Goal: Transaction & Acquisition: Purchase product/service

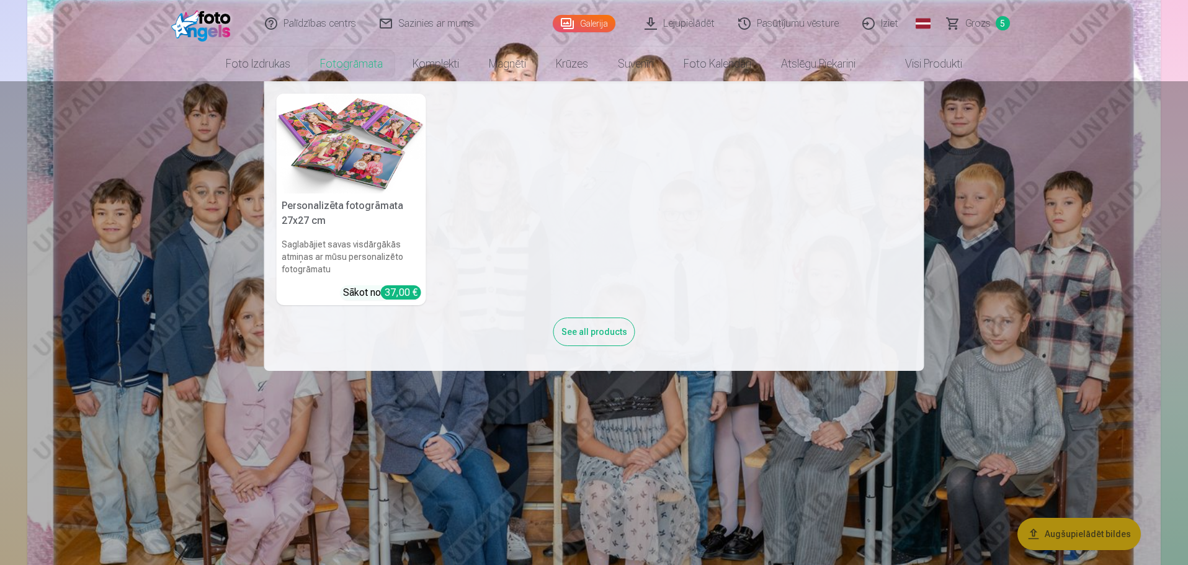
scroll to position [186, 0]
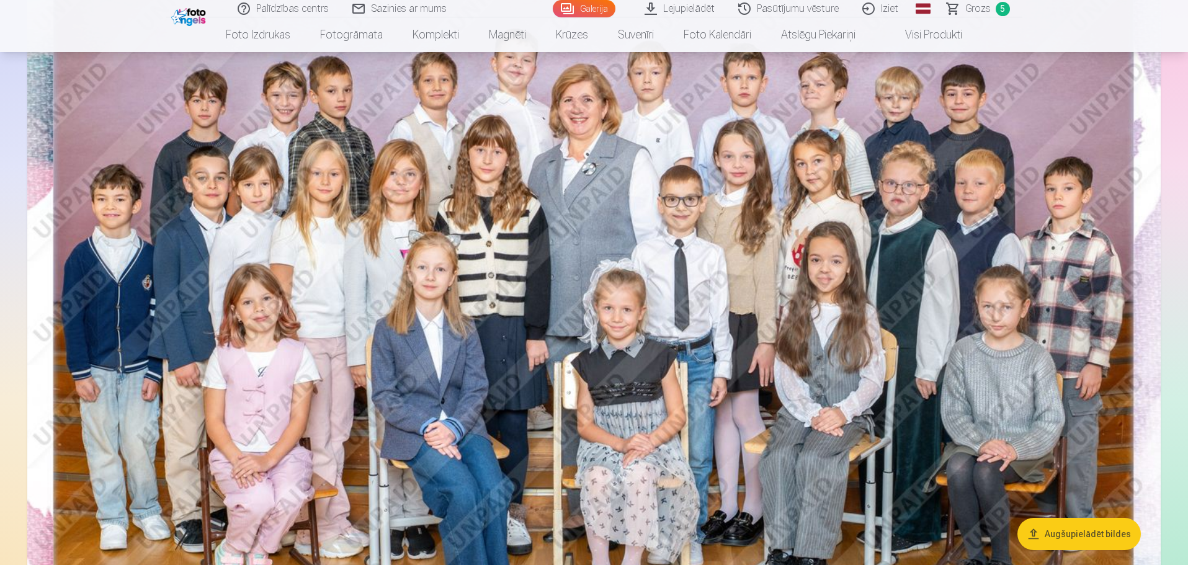
click at [973, 9] on span "Grozs" at bounding box center [977, 8] width 25 height 15
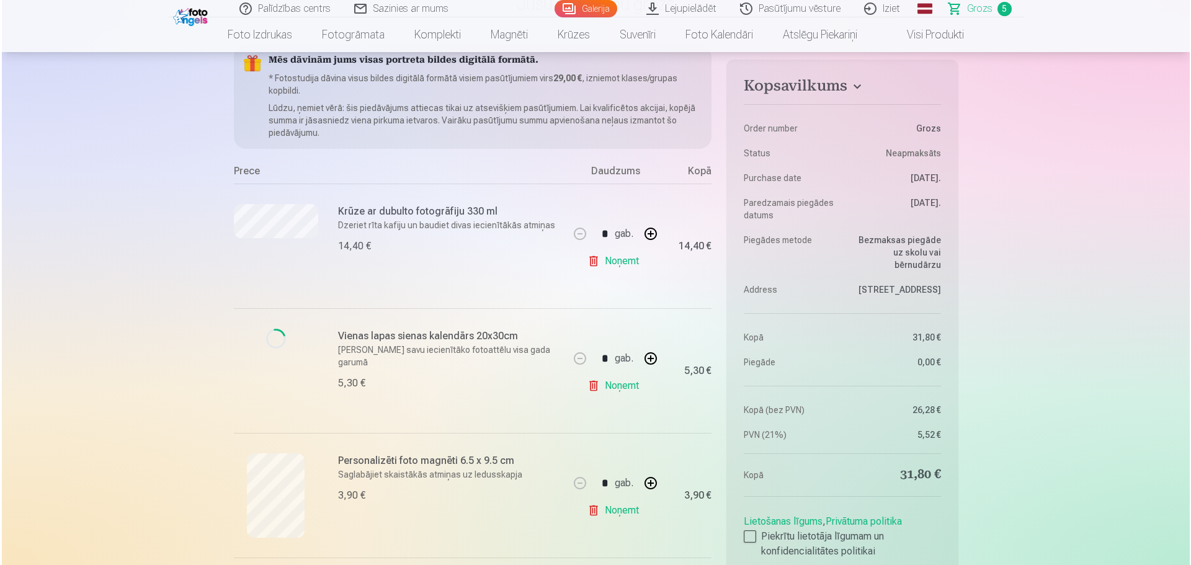
scroll to position [124, 0]
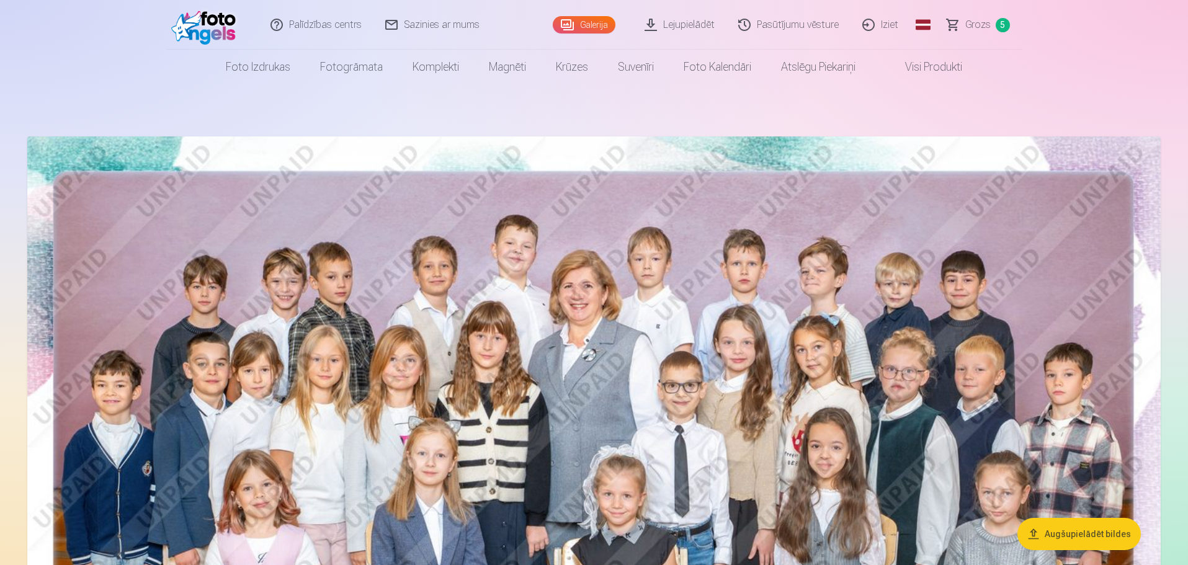
click at [962, 22] on link "Grozs 5" at bounding box center [979, 25] width 87 height 50
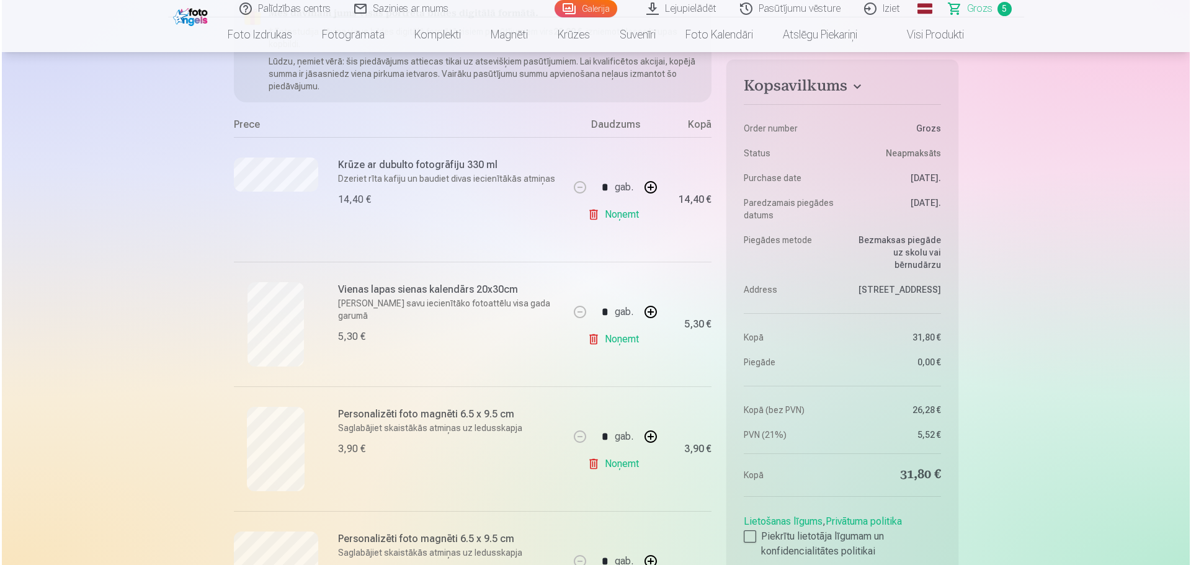
scroll to position [248, 0]
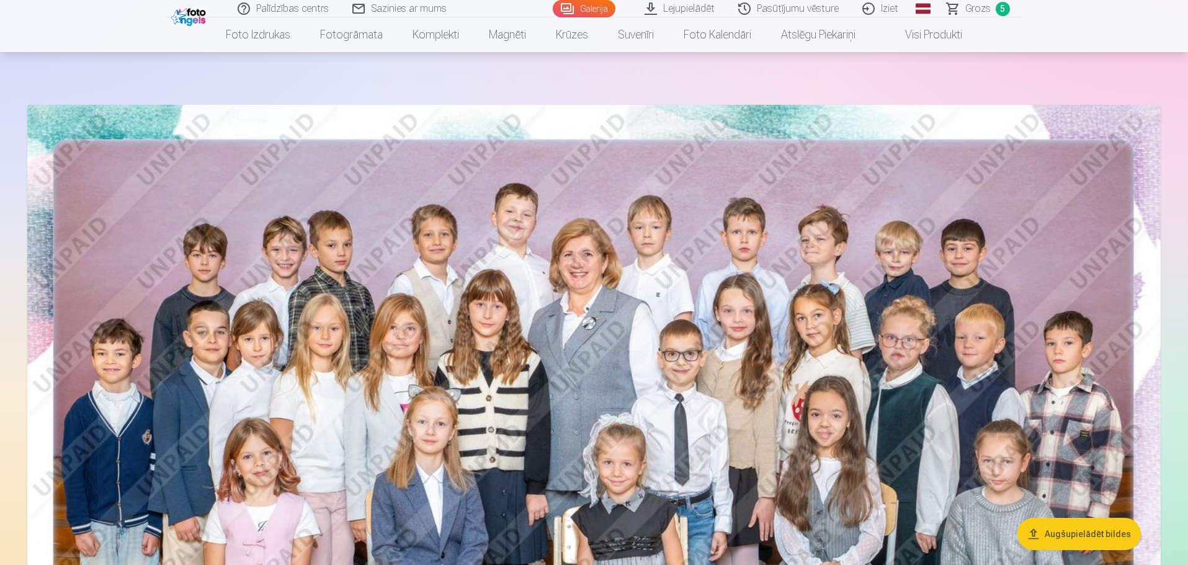
scroll to position [62, 0]
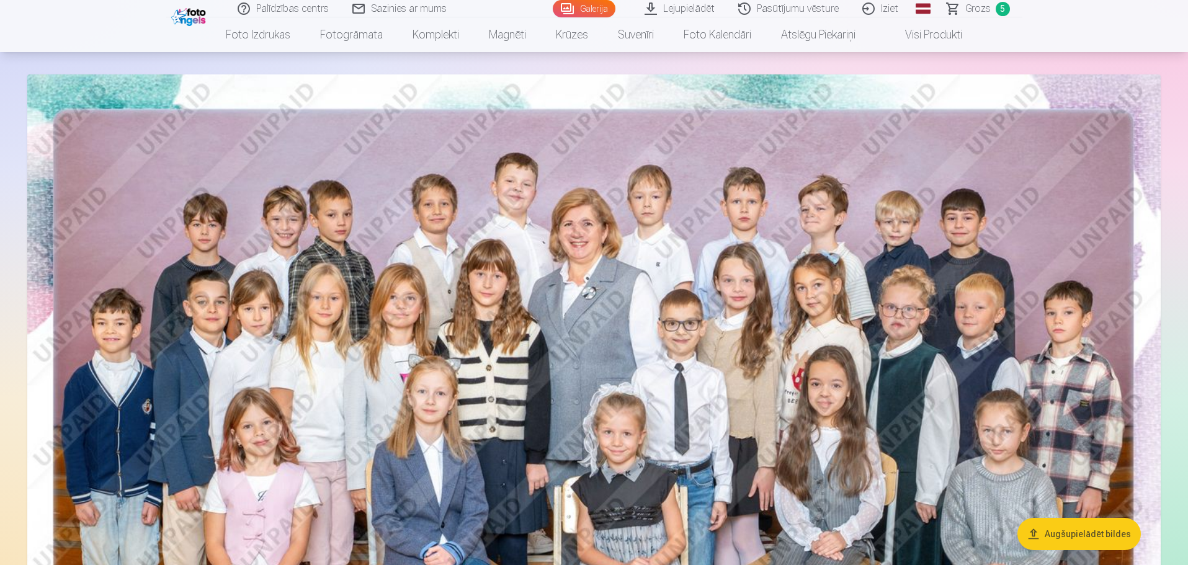
click at [968, 14] on span "Grozs" at bounding box center [977, 8] width 25 height 15
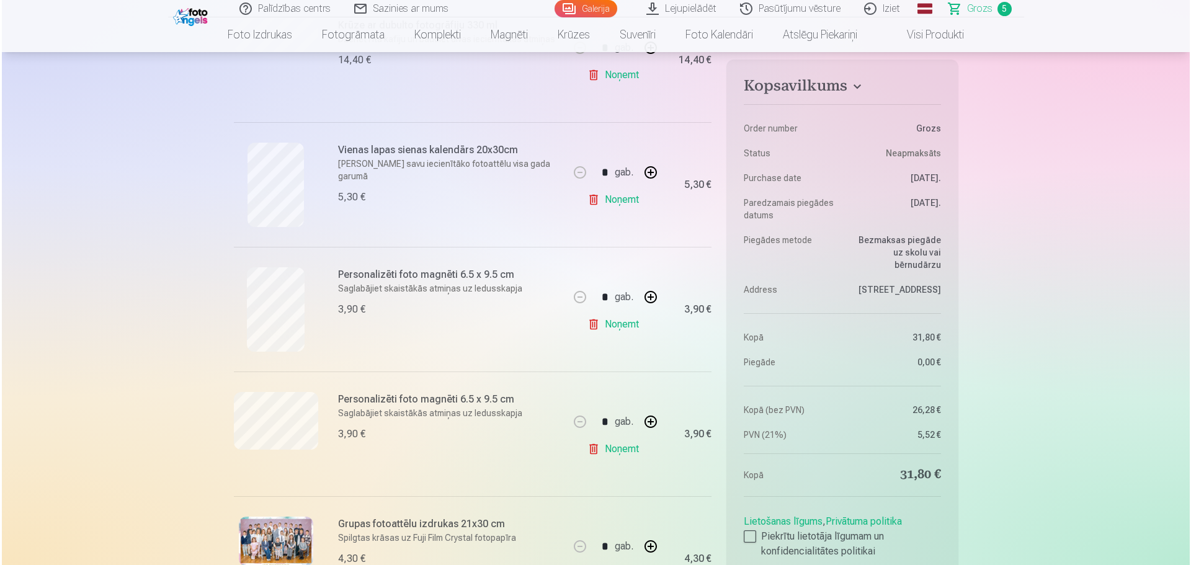
scroll to position [310, 0]
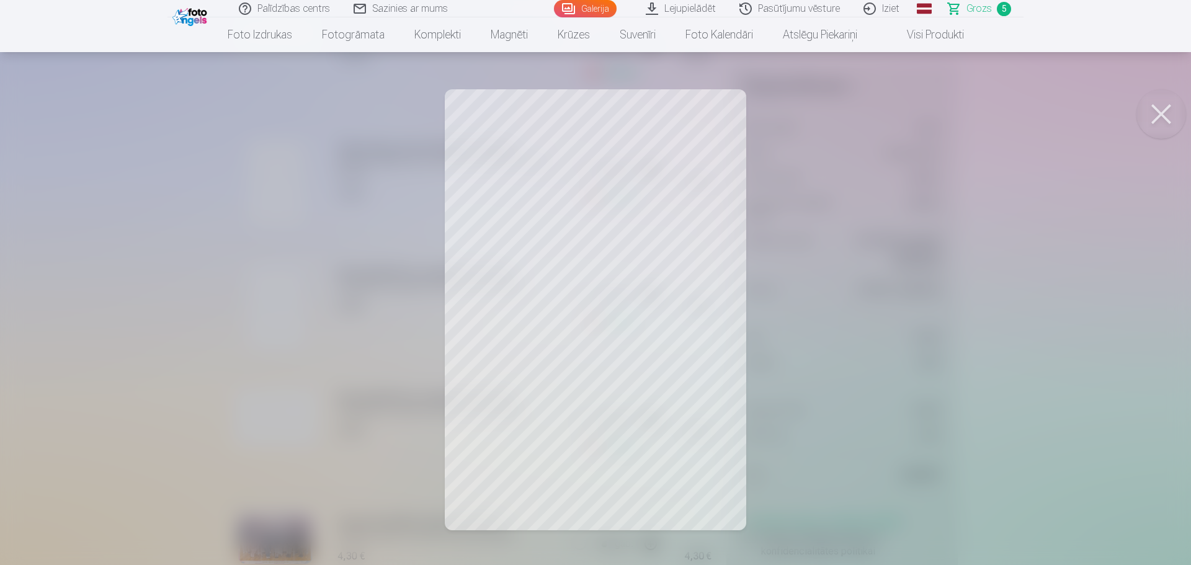
click at [978, 2] on span "Grozs" at bounding box center [979, 8] width 25 height 15
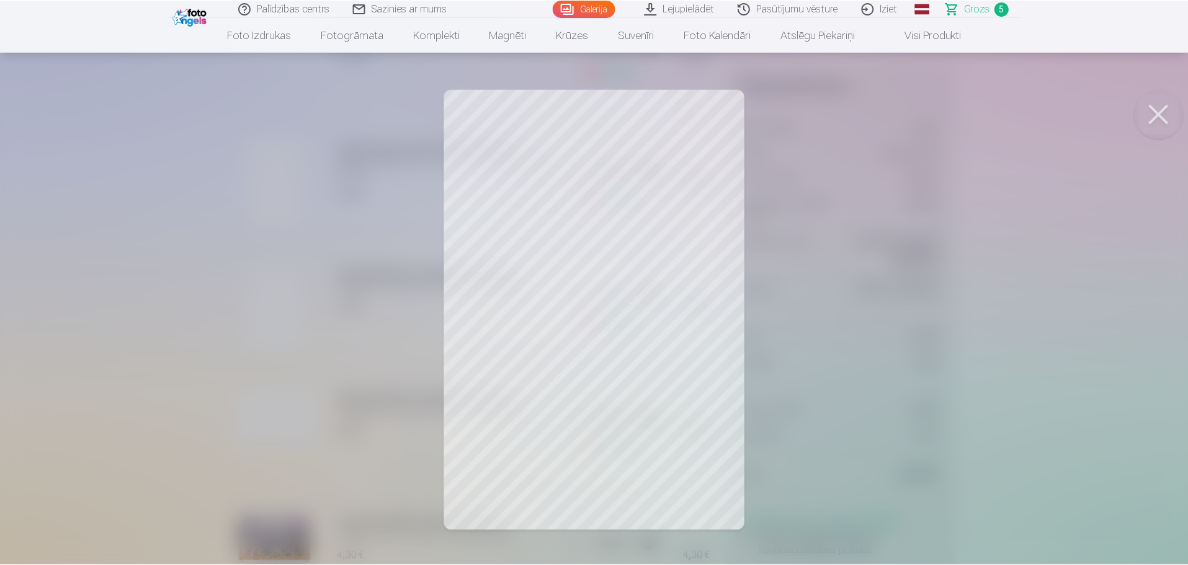
scroll to position [0, 0]
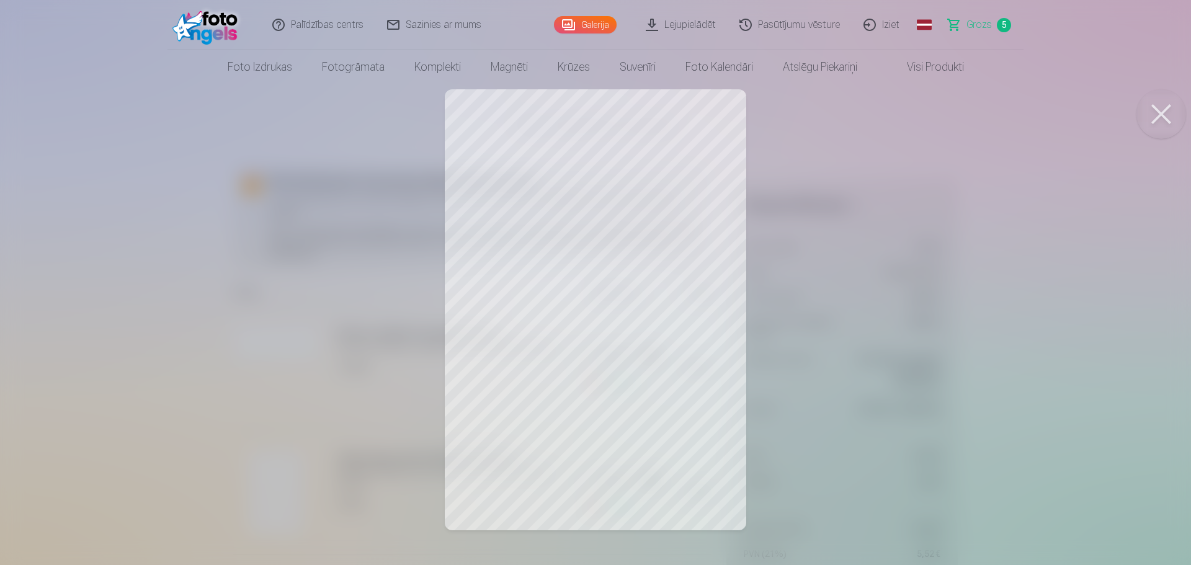
click at [1049, 133] on div at bounding box center [595, 282] width 1191 height 565
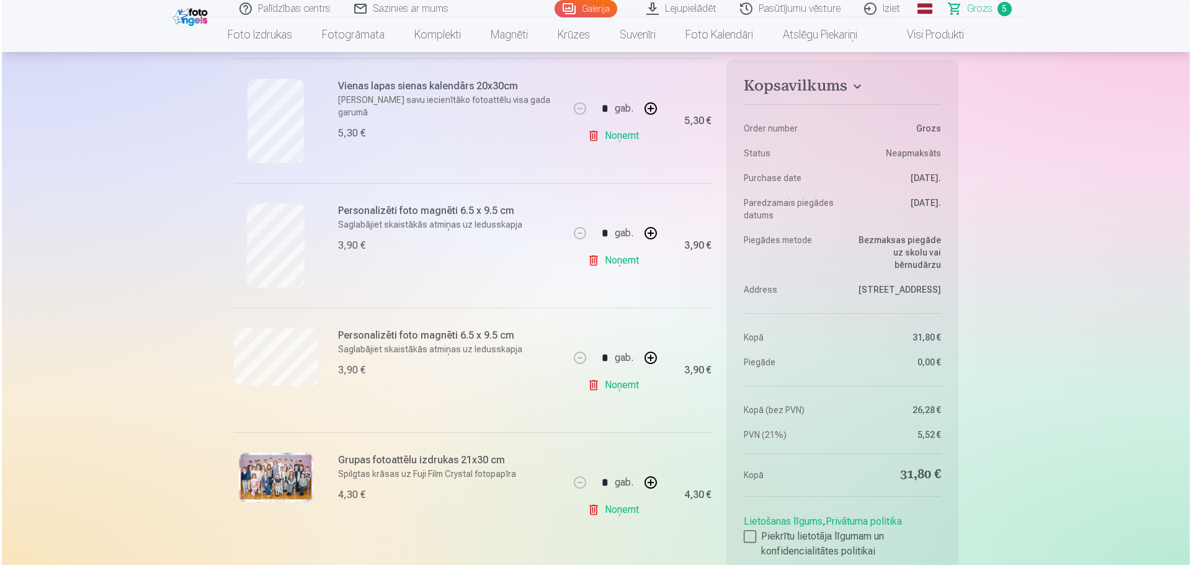
scroll to position [372, 0]
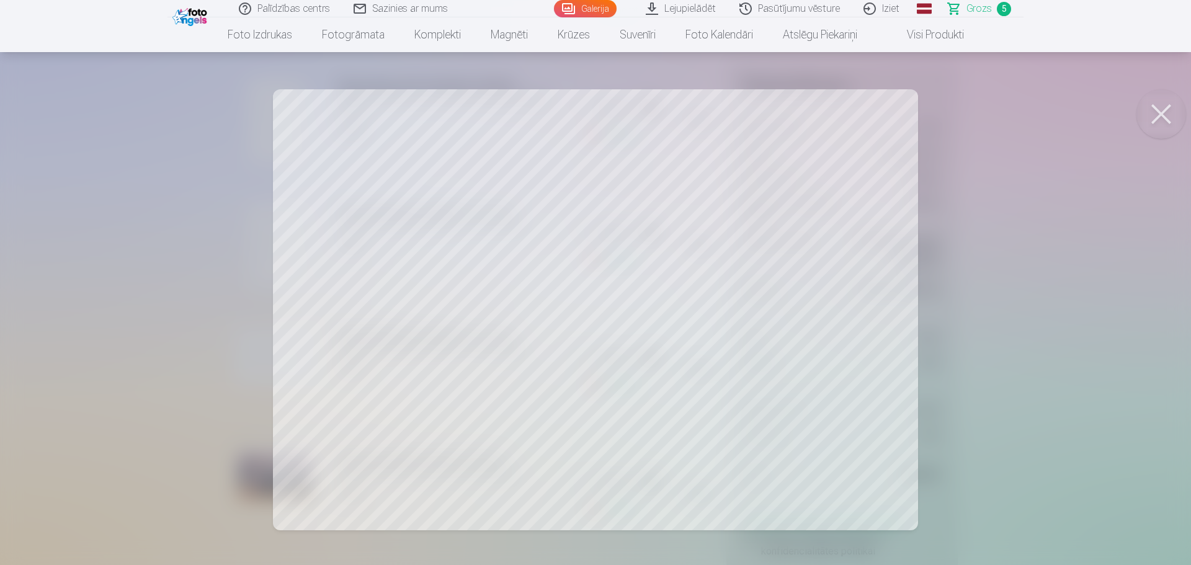
click at [970, 7] on span "Grozs" at bounding box center [979, 8] width 25 height 15
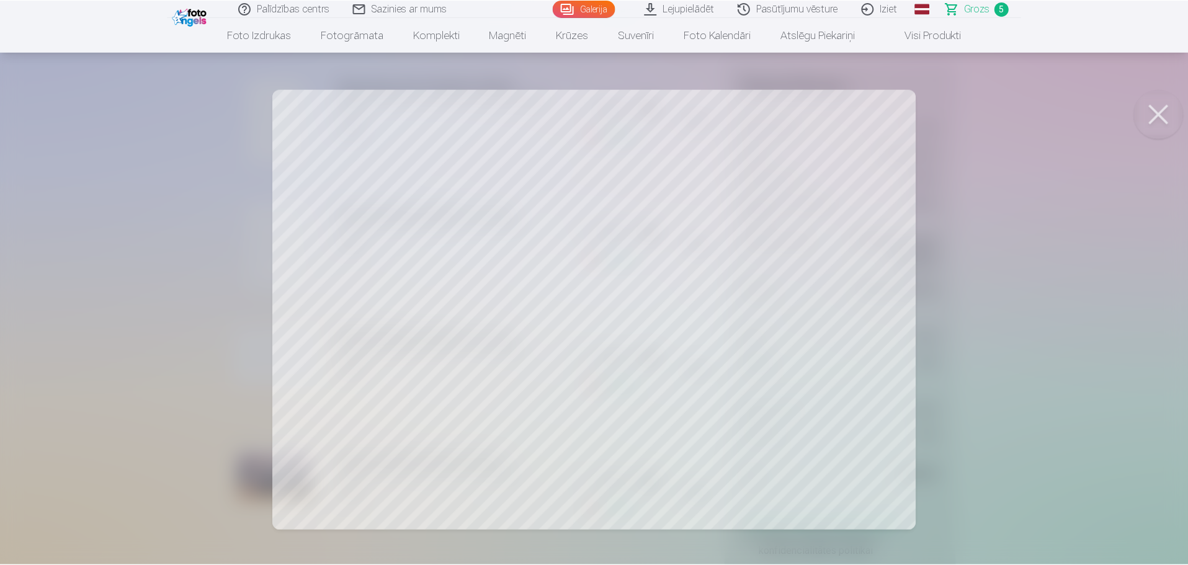
scroll to position [0, 0]
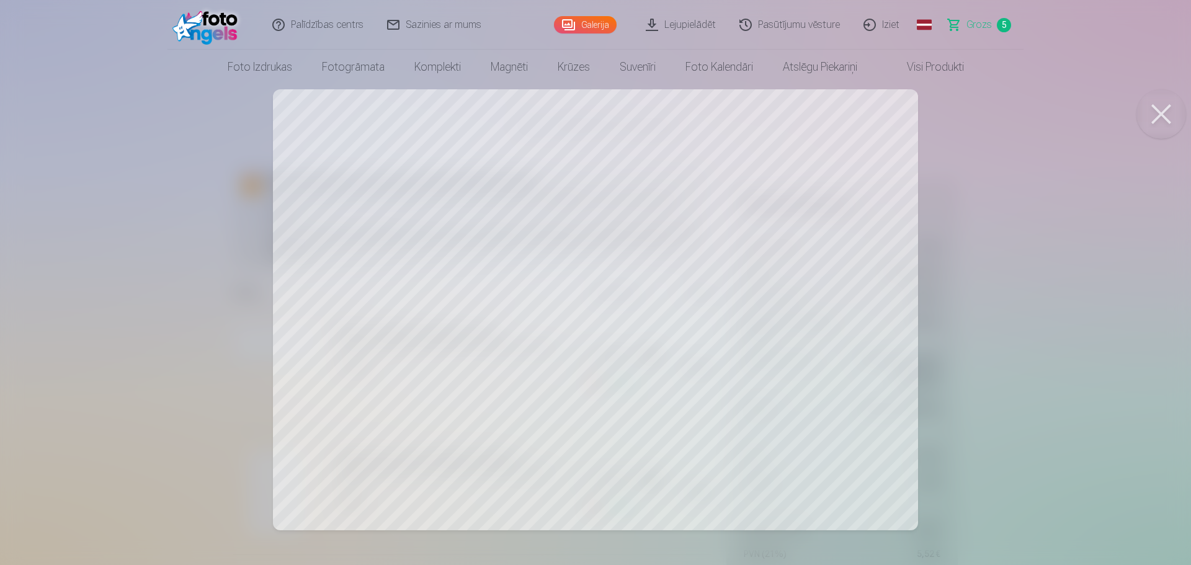
click at [1032, 166] on div at bounding box center [595, 282] width 1191 height 565
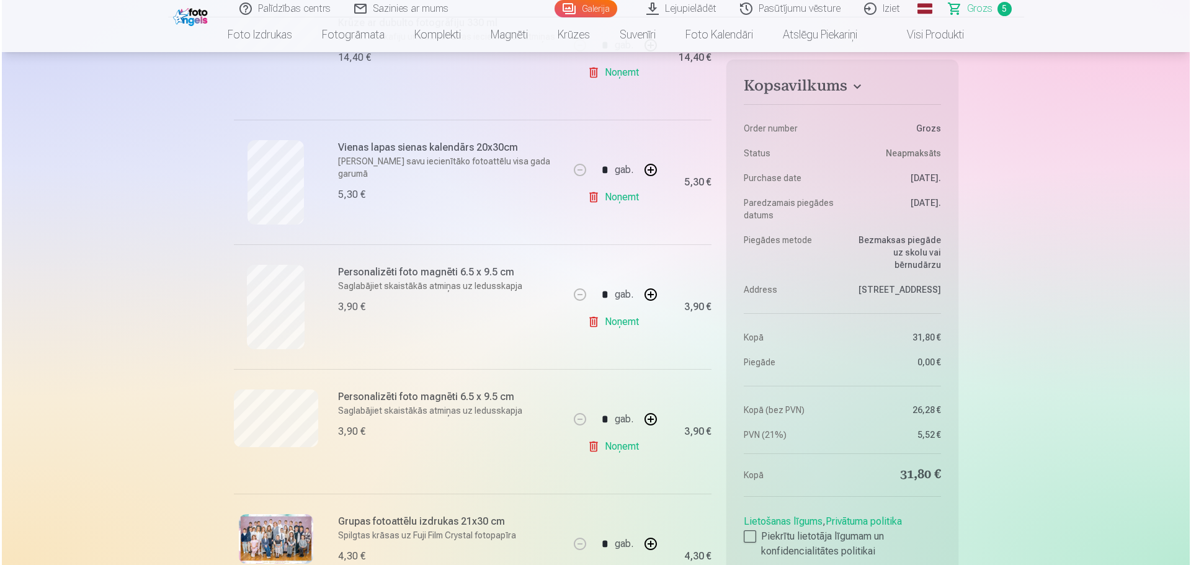
scroll to position [558, 0]
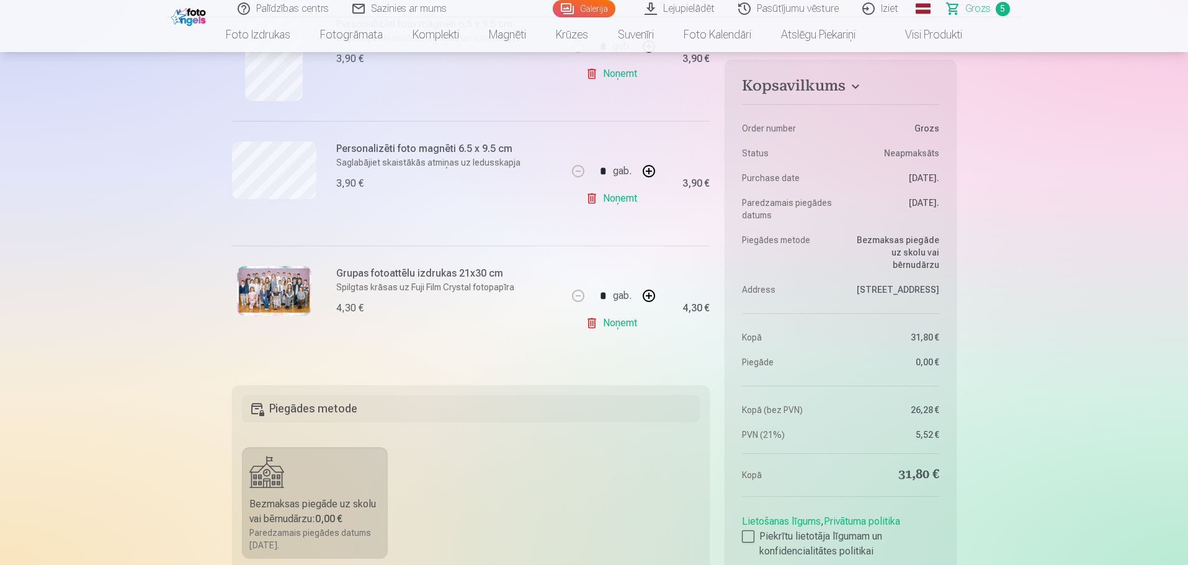
click at [284, 282] on img at bounding box center [274, 291] width 74 height 50
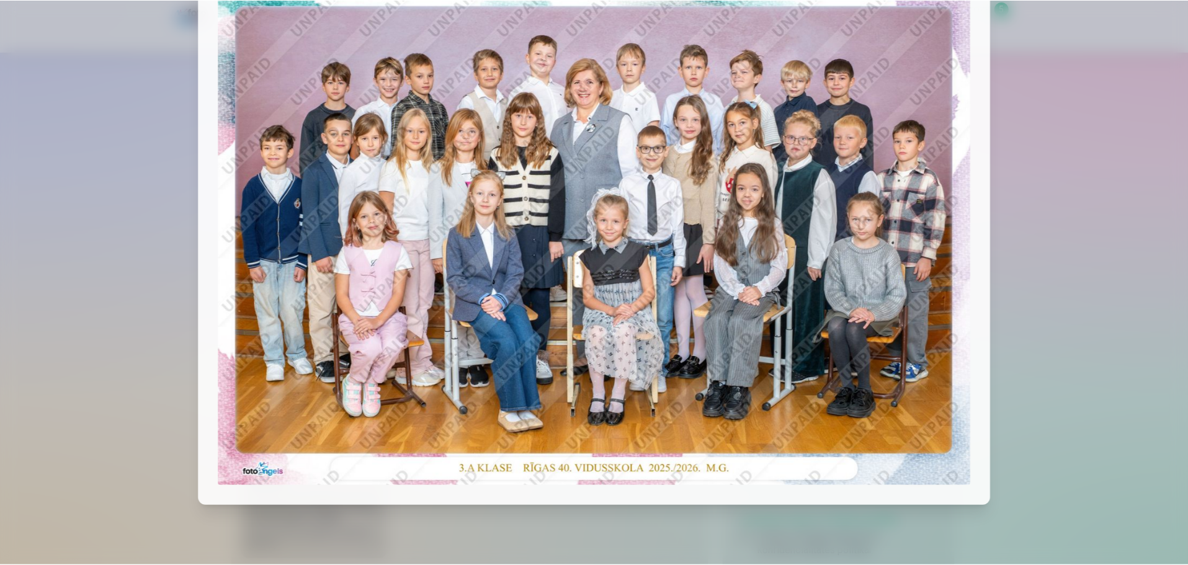
scroll to position [0, 0]
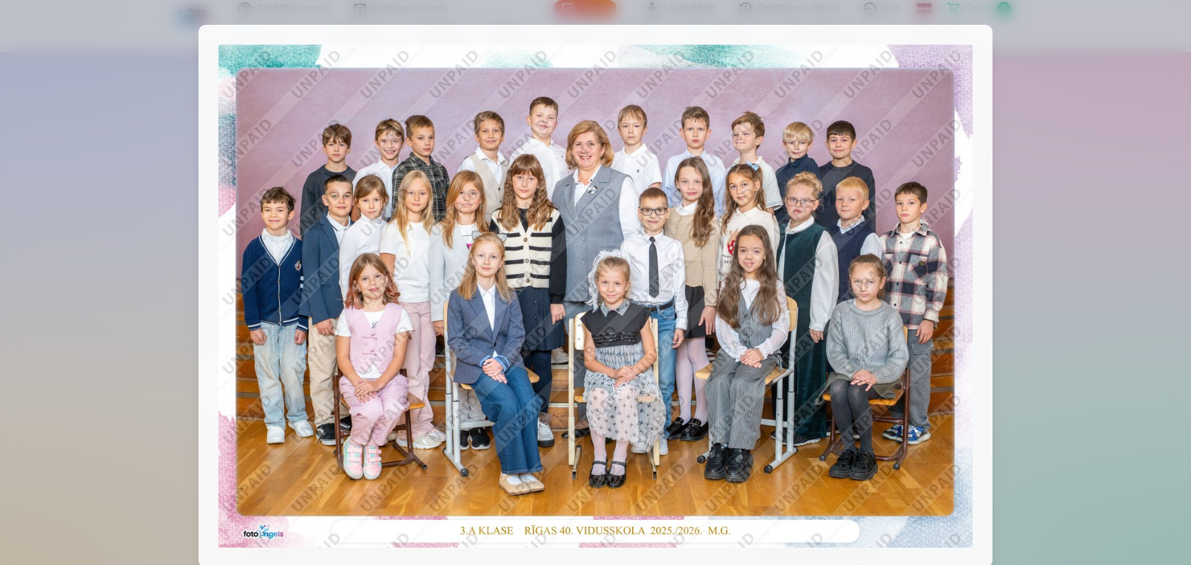
click at [1103, 213] on div at bounding box center [595, 282] width 1191 height 565
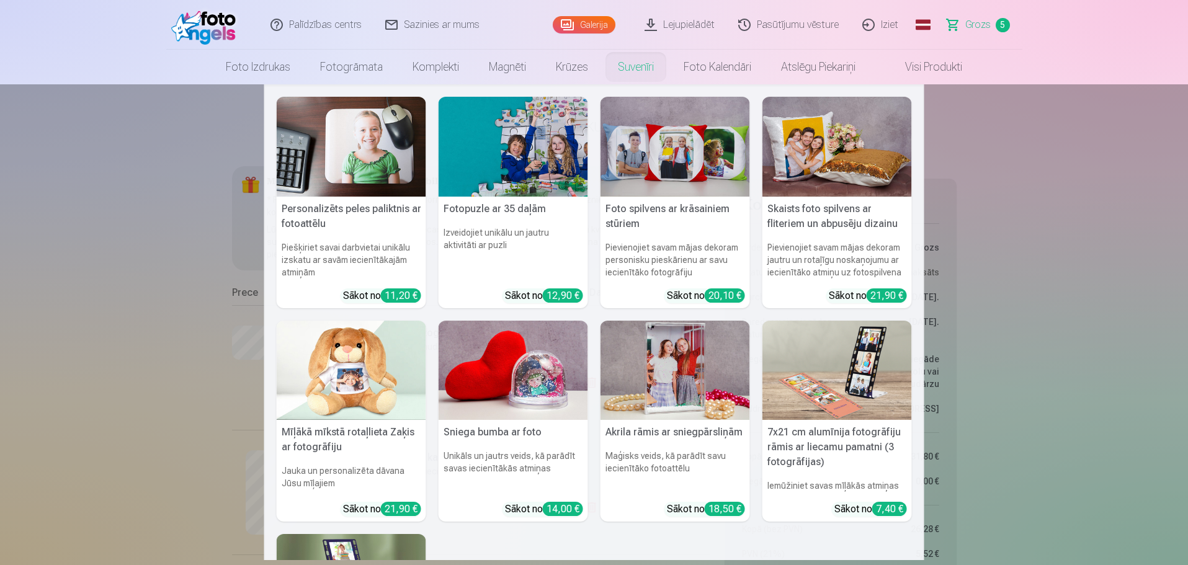
click at [637, 61] on link "Suvenīri" at bounding box center [636, 67] width 66 height 35
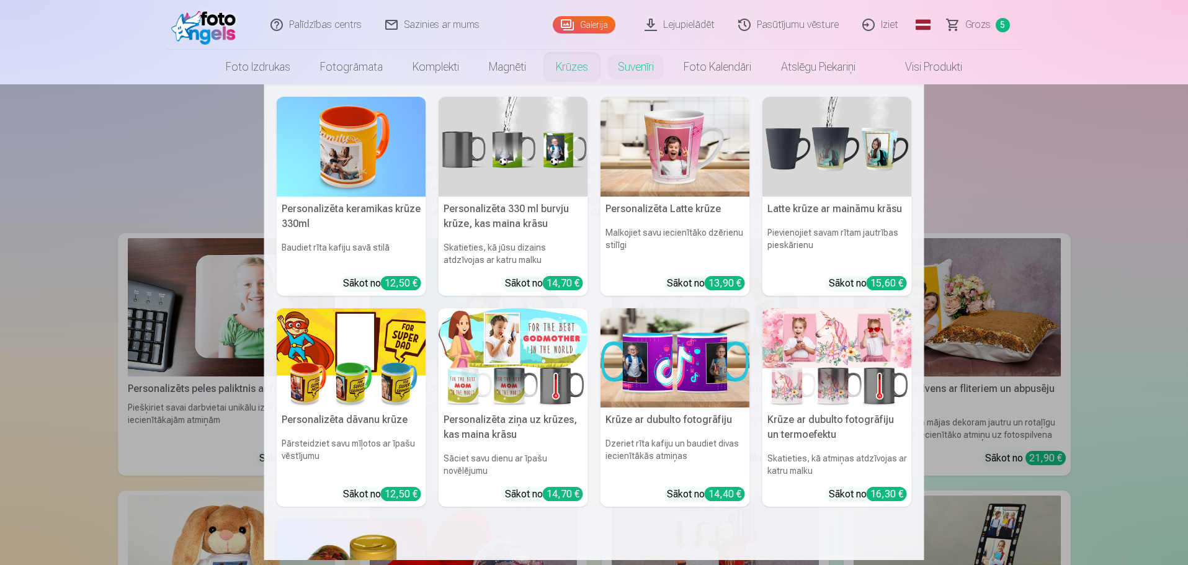
click at [567, 71] on link "Krūzes" at bounding box center [572, 67] width 62 height 35
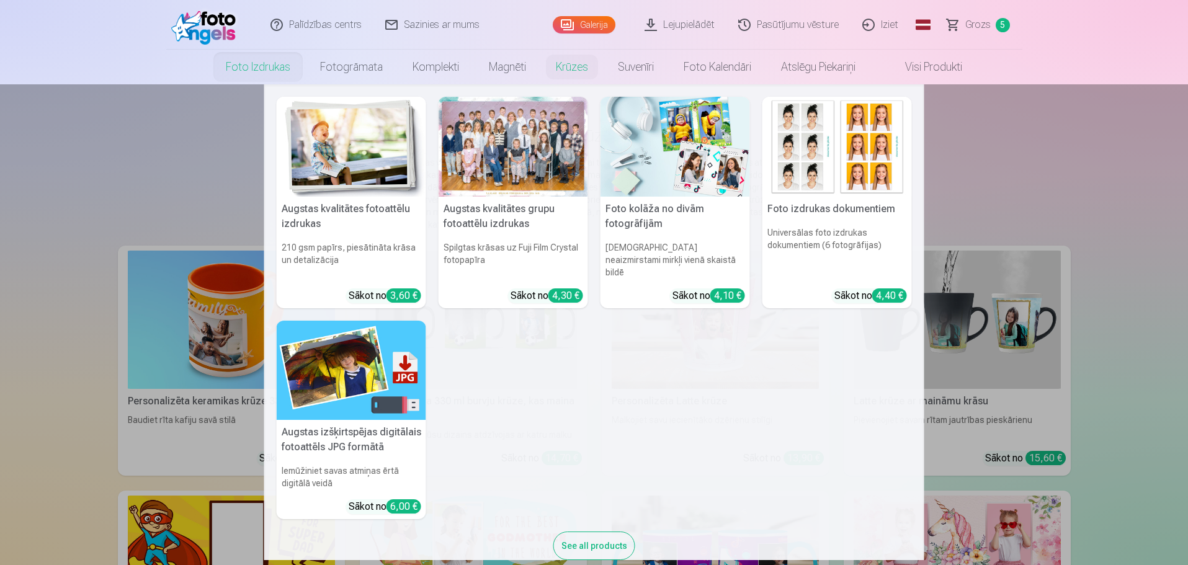
click at [267, 72] on link "Foto izdrukas" at bounding box center [258, 67] width 94 height 35
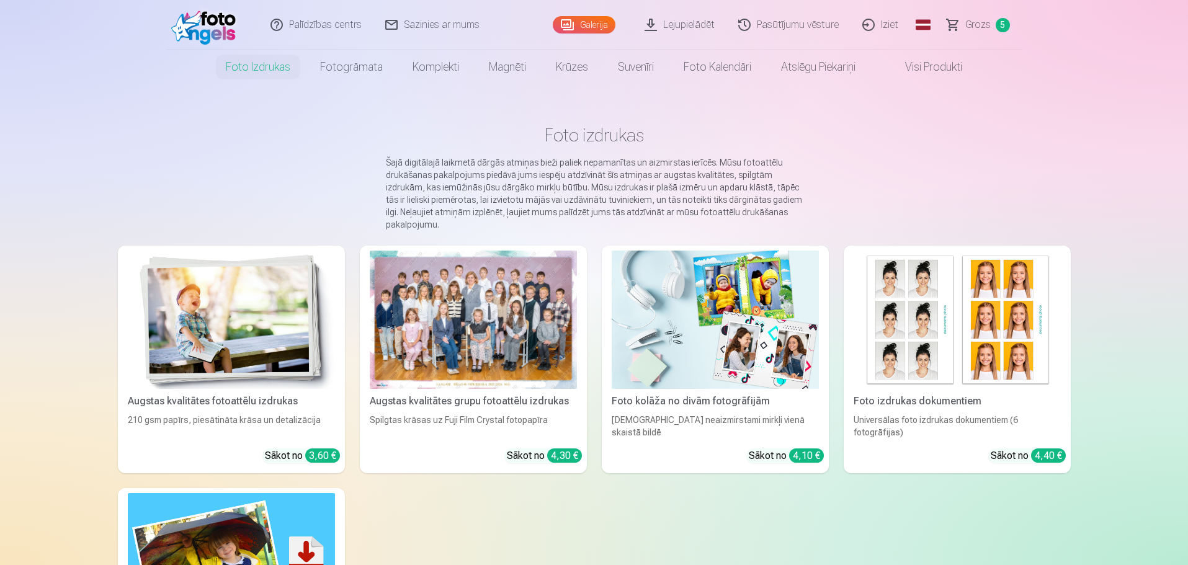
click at [599, 24] on link "Galerija" at bounding box center [584, 24] width 63 height 17
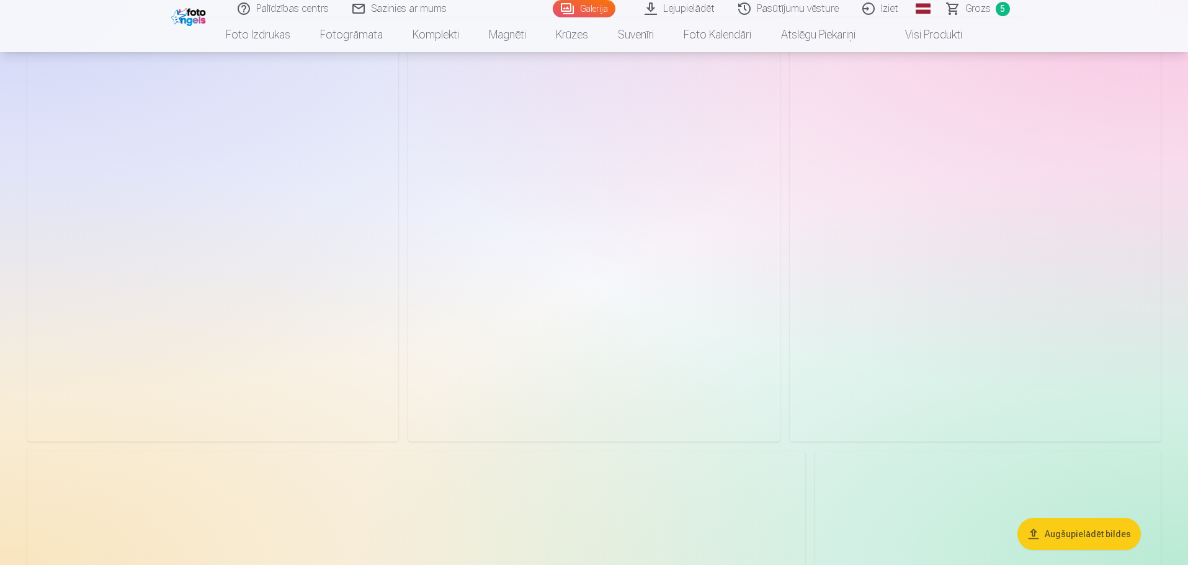
scroll to position [4777, 0]
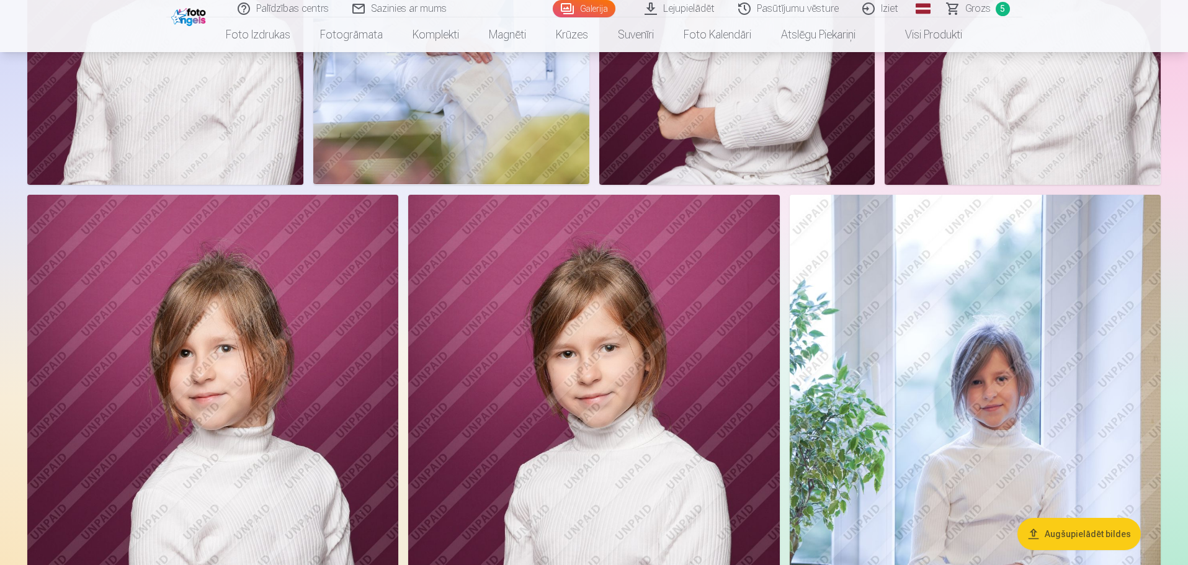
click at [966, 3] on link "Grozs 5" at bounding box center [979, 8] width 87 height 17
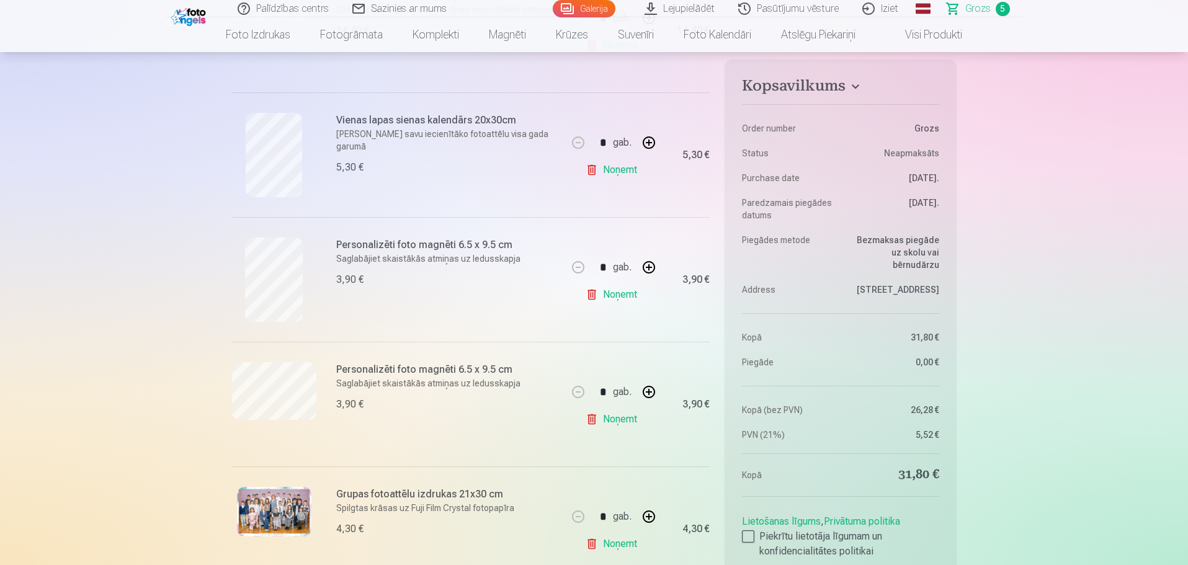
scroll to position [300, 0]
